Goal: Task Accomplishment & Management: Manage account settings

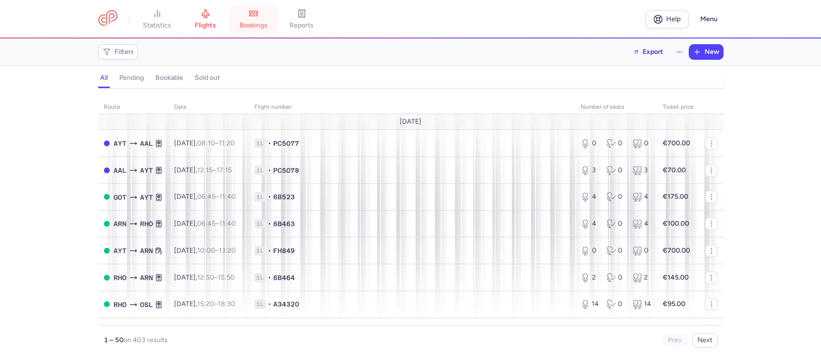
click at [258, 26] on span "bookings" at bounding box center [254, 25] width 28 height 9
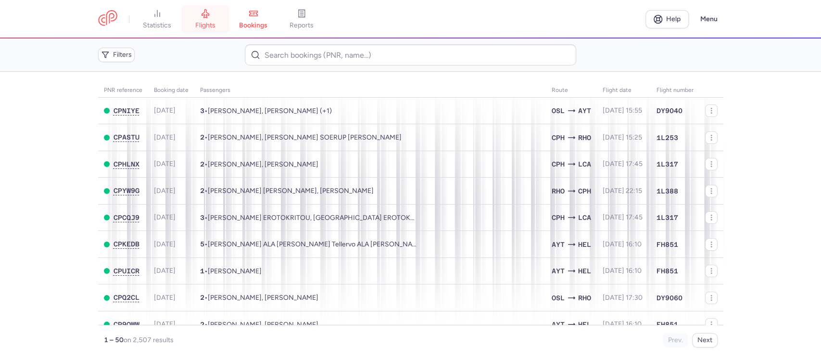
click at [212, 24] on span "flights" at bounding box center [205, 25] width 20 height 9
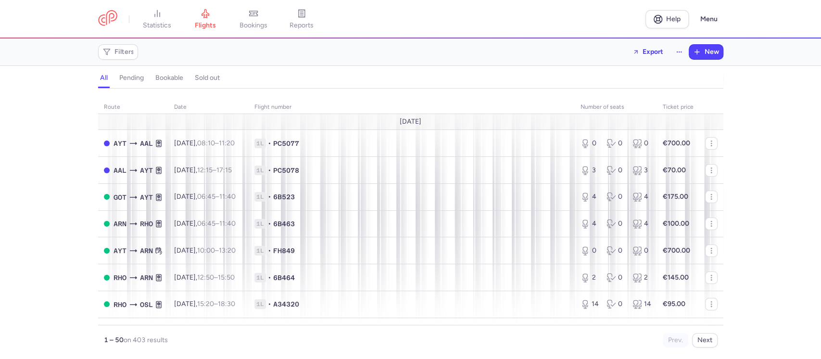
click at [753, 160] on div "route date Flight number number of seats Ticket price [DATE] AYT AAL [DATE] 08:…" at bounding box center [410, 226] width 821 height 265
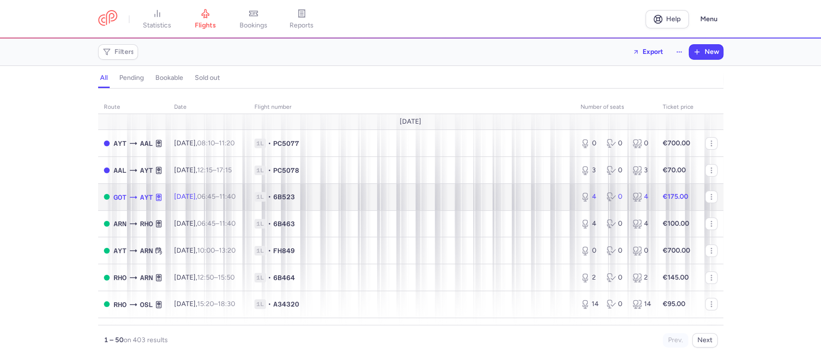
click at [458, 210] on td "1L • 6B523" at bounding box center [412, 196] width 326 height 27
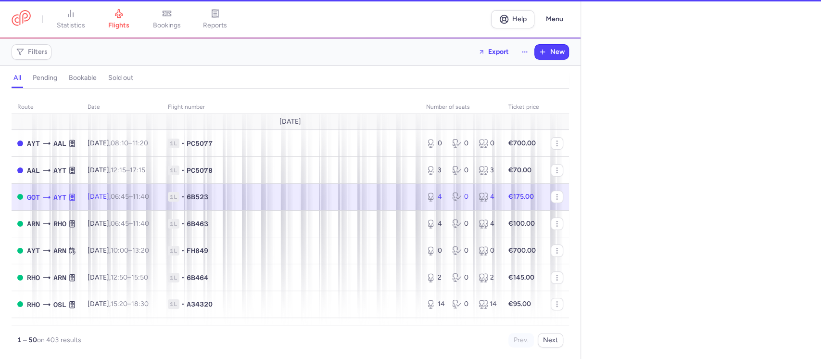
select select "hours"
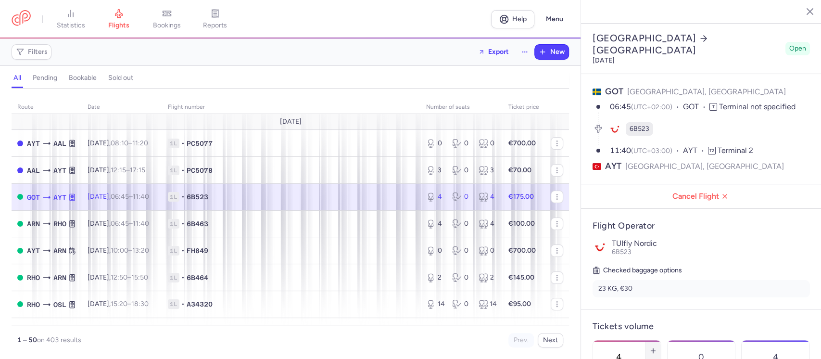
click at [657, 347] on icon "button" at bounding box center [654, 351] width 8 height 8
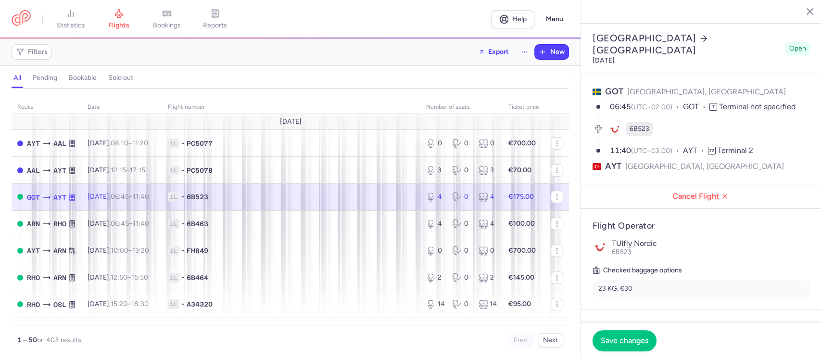
click at [657, 347] on icon "button" at bounding box center [654, 351] width 8 height 8
type input "6"
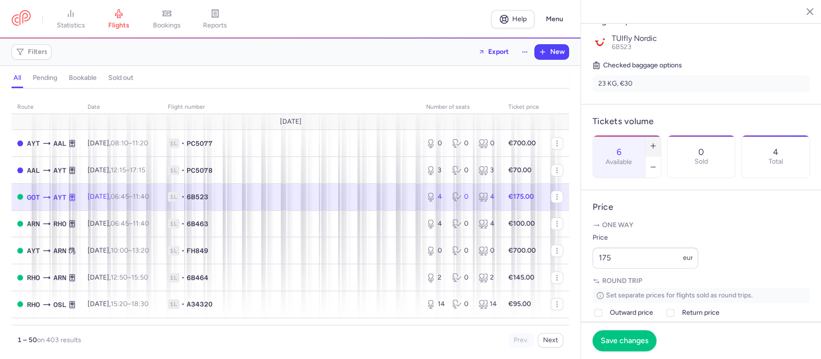
scroll to position [231, 0]
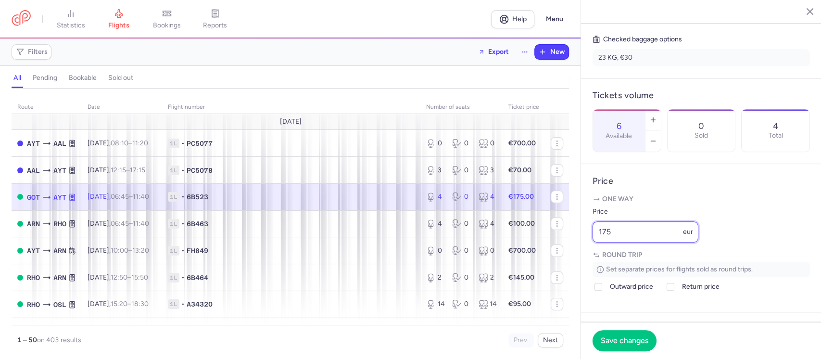
click at [636, 242] on input "175" at bounding box center [646, 231] width 106 height 21
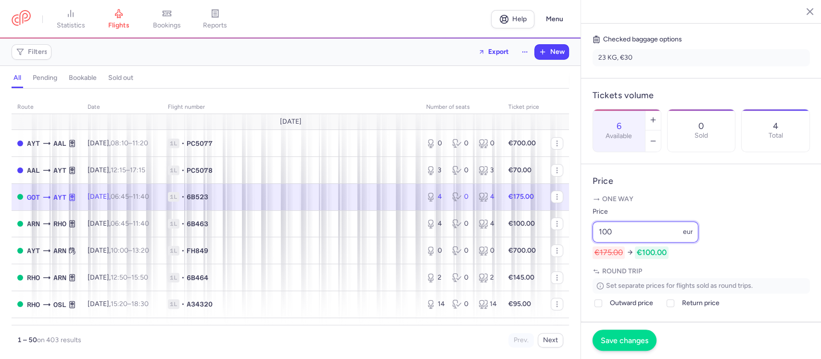
type input "100"
click at [661, 109] on button "button" at bounding box center [653, 119] width 15 height 21
type input "7"
click at [624, 332] on button "Save changes" at bounding box center [625, 340] width 64 height 21
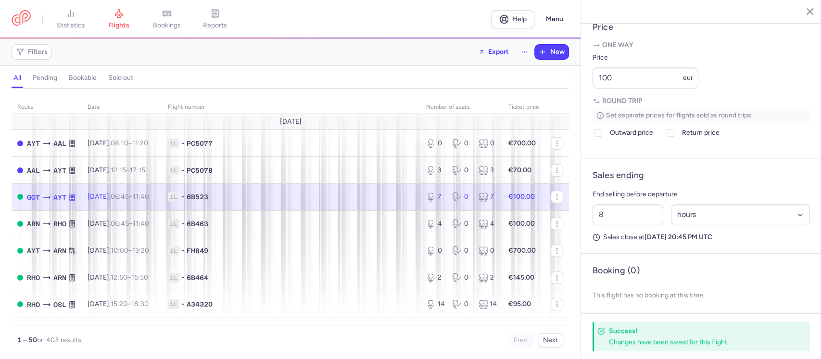
scroll to position [403, 0]
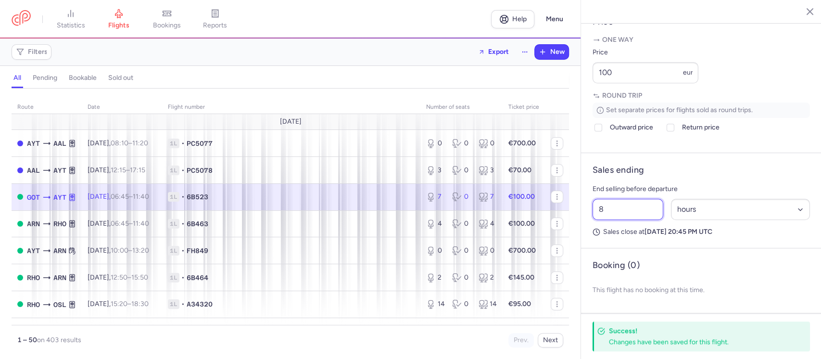
click at [614, 204] on input "8" at bounding box center [628, 209] width 71 height 21
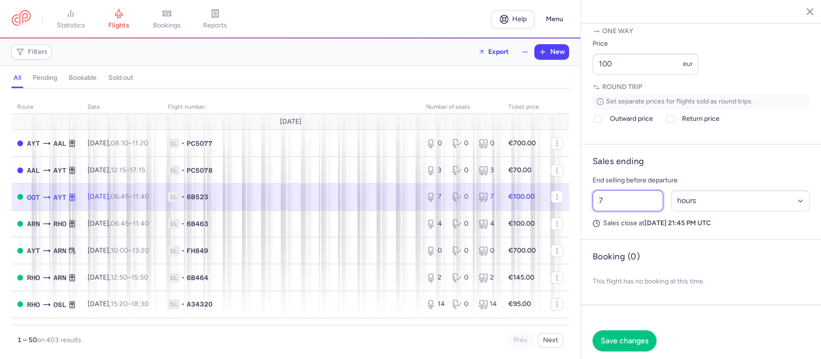
scroll to position [395, 0]
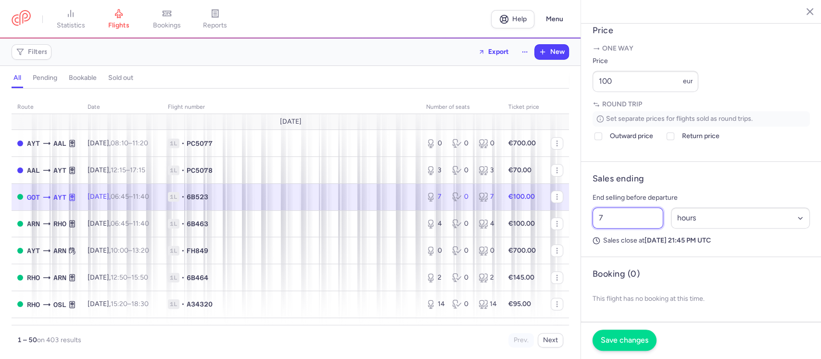
type input "7"
click at [637, 336] on span "Save changes" at bounding box center [625, 340] width 48 height 9
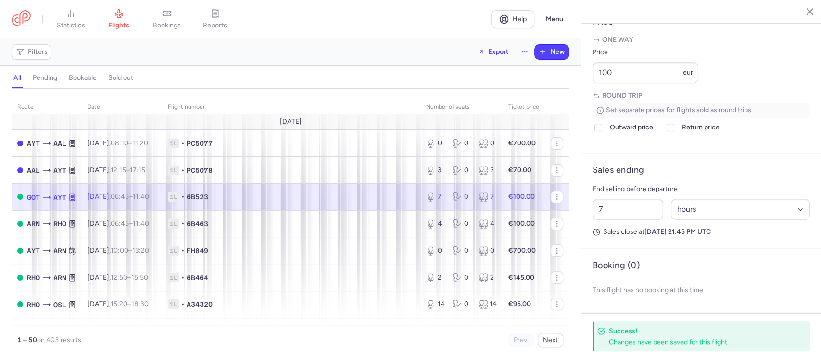
scroll to position [383, 0]
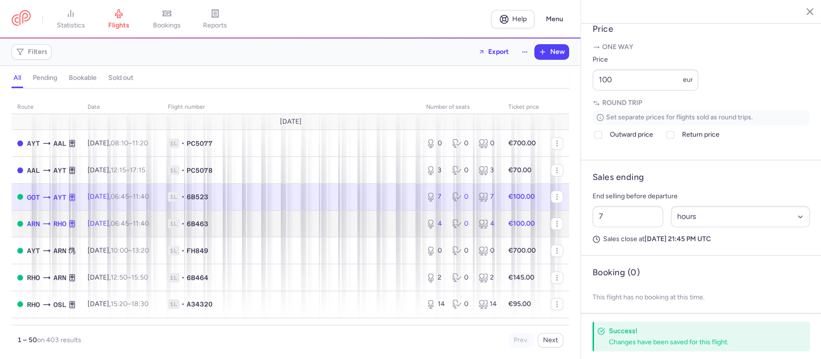
click at [345, 228] on span "1L • 6B463" at bounding box center [291, 224] width 247 height 10
type input "4"
type input "10"
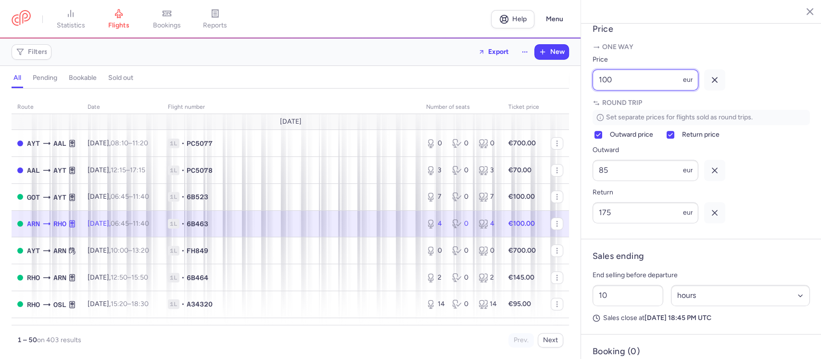
click at [642, 90] on input "100" at bounding box center [646, 79] width 106 height 21
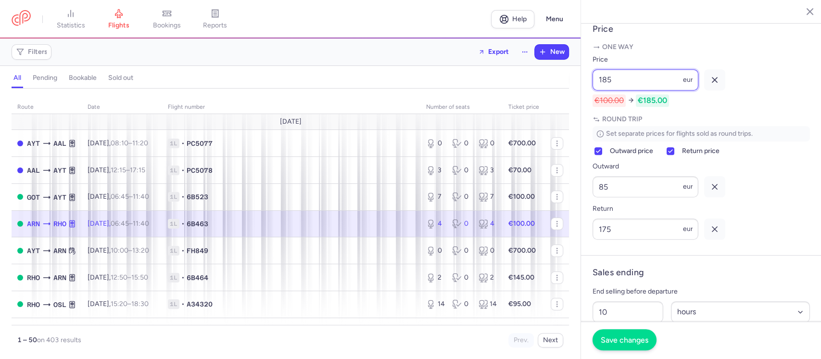
type input "185"
click at [608, 335] on button "Save changes" at bounding box center [625, 340] width 64 height 21
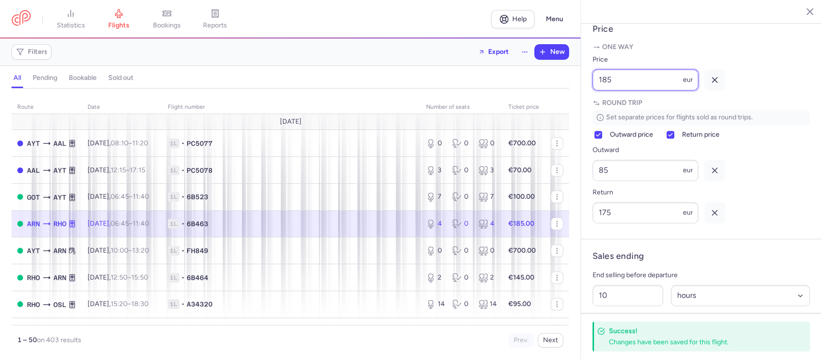
click at [635, 90] on input "185" at bounding box center [646, 79] width 106 height 21
type input "1"
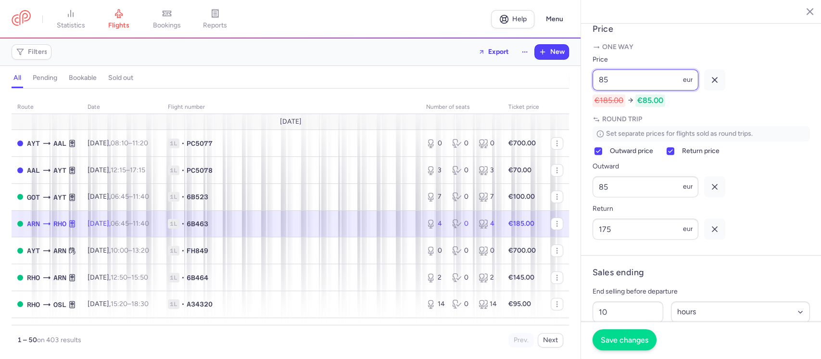
type input "85"
click at [623, 339] on span "Save changes" at bounding box center [625, 340] width 48 height 9
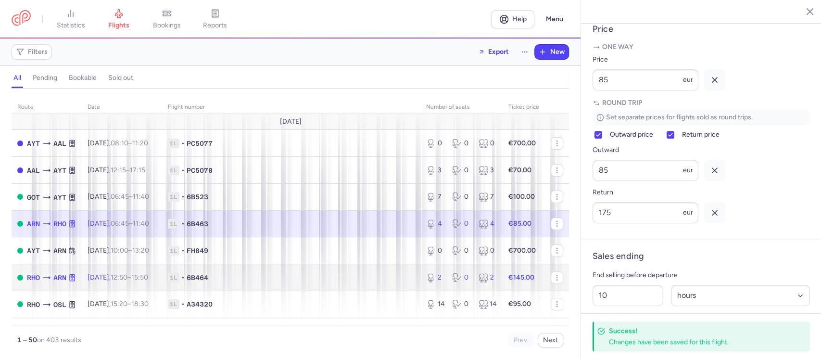
click at [389, 275] on span "1L • 6B464" at bounding box center [291, 278] width 247 height 10
type input "2"
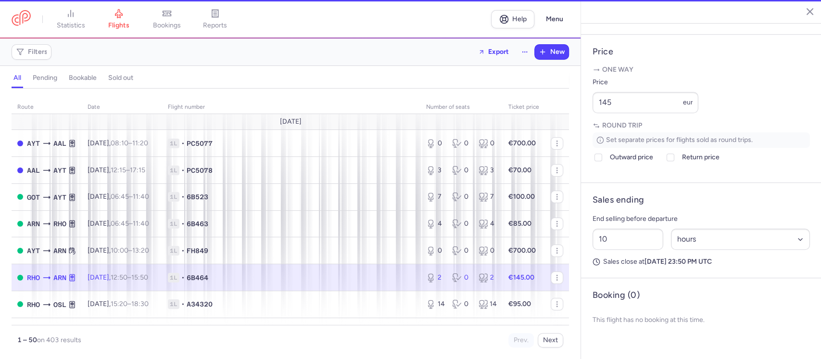
scroll to position [358, 0]
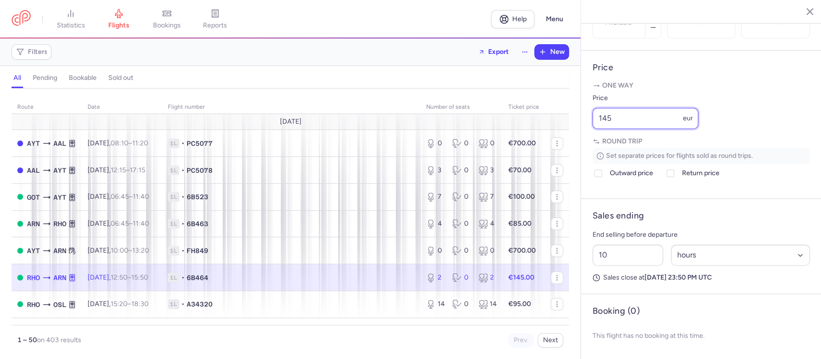
click at [628, 126] on input "145" at bounding box center [646, 118] width 106 height 21
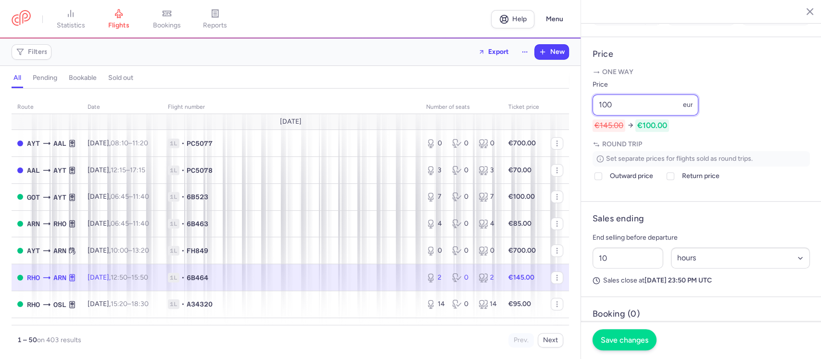
type input "100"
click at [607, 344] on button "Save changes" at bounding box center [625, 340] width 64 height 21
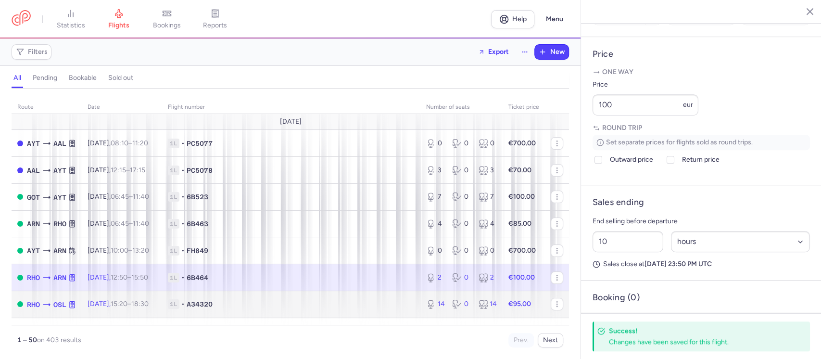
click at [373, 306] on span "1L • A34320" at bounding box center [291, 304] width 247 height 10
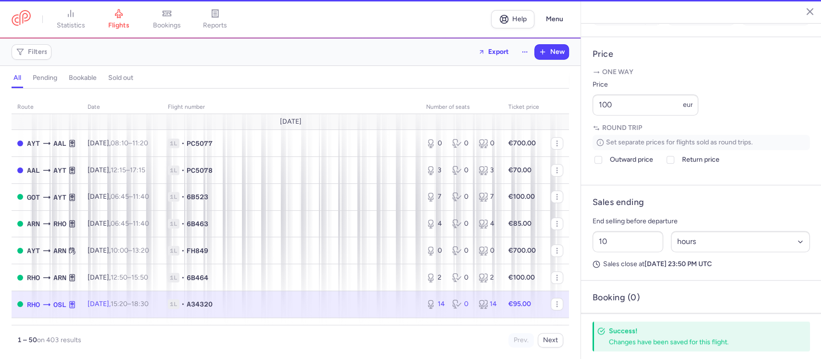
type input "14"
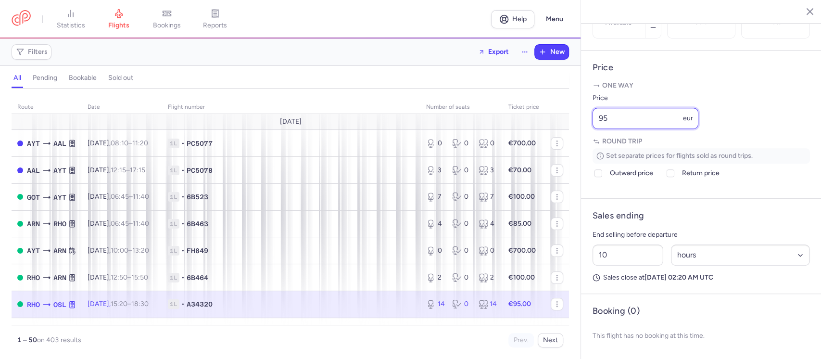
click at [626, 119] on input "95" at bounding box center [646, 118] width 106 height 21
type input "9"
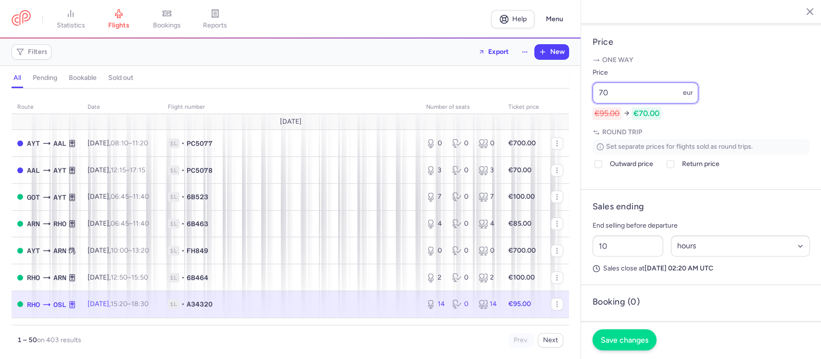
type input "70"
click at [618, 338] on span "Save changes" at bounding box center [625, 340] width 48 height 9
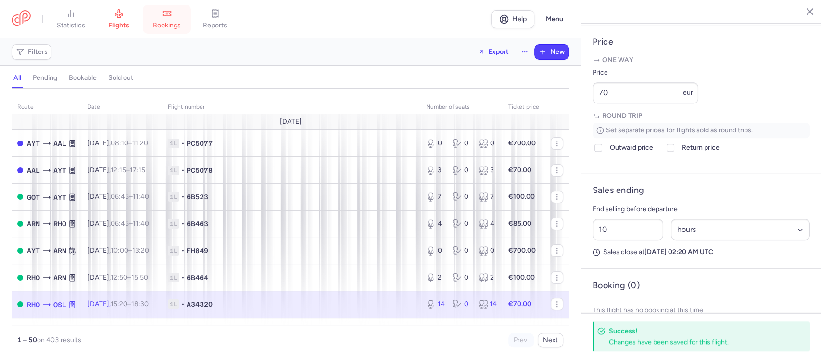
click at [159, 25] on span "bookings" at bounding box center [167, 25] width 28 height 9
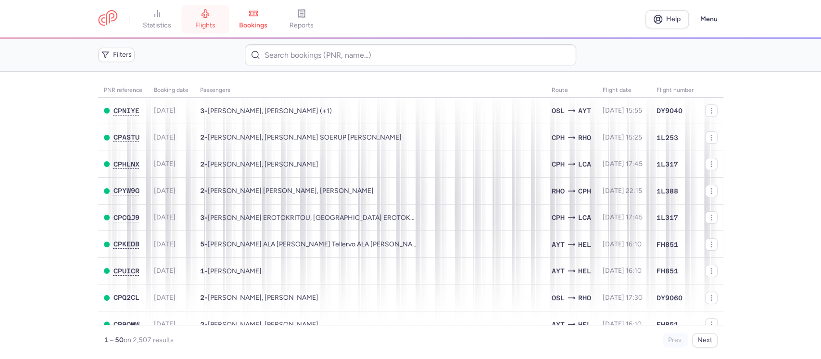
click at [212, 25] on span "flights" at bounding box center [205, 25] width 20 height 9
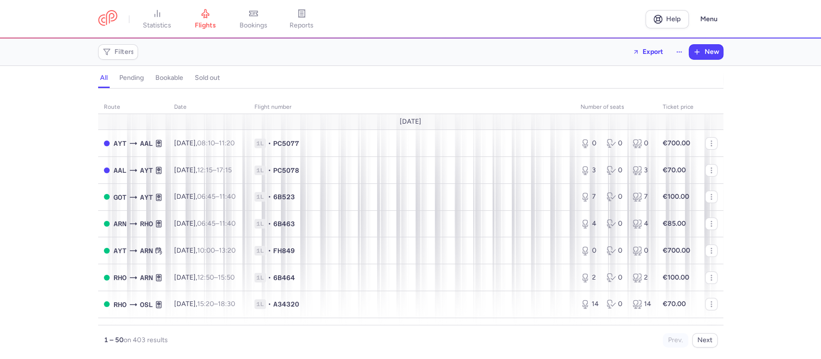
click at [610, 36] on header "statistics flights bookings reports Help Menu" at bounding box center [410, 19] width 821 height 38
click at [257, 11] on icon at bounding box center [253, 13] width 8 height 5
